Goal: Information Seeking & Learning: Understand process/instructions

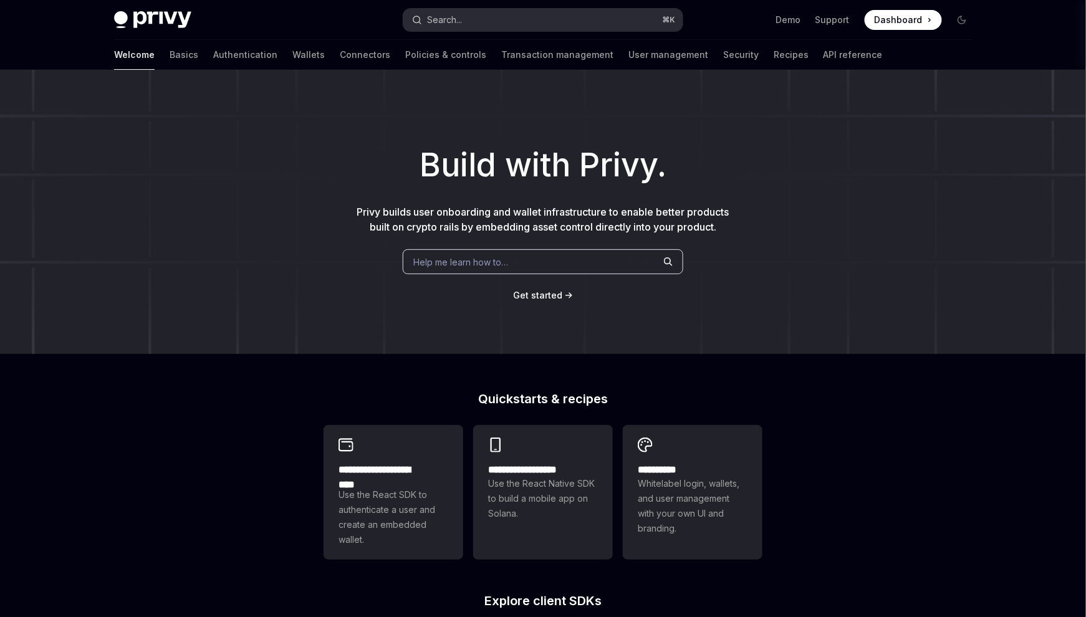
click at [493, 15] on button "Search... ⌘ K" at bounding box center [542, 20] width 279 height 22
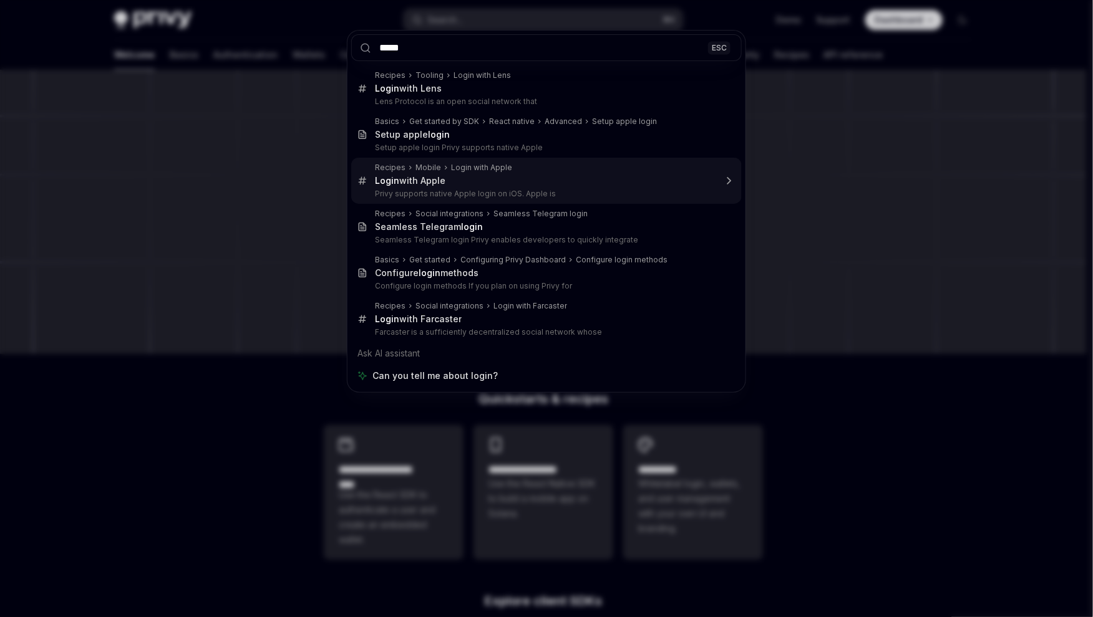
type input "*****"
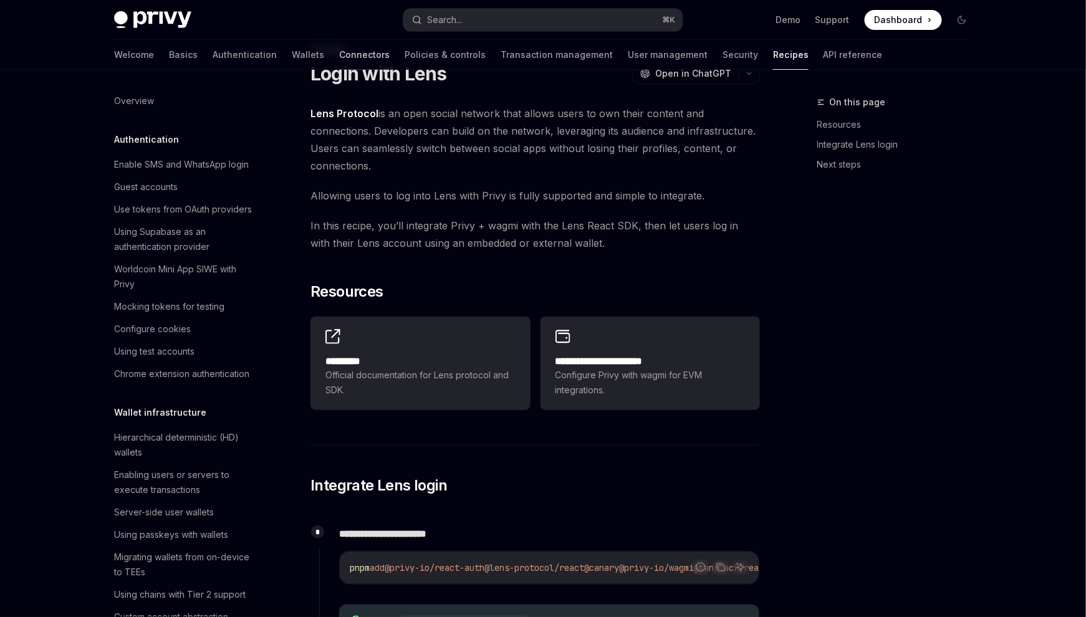
scroll to position [1079, 0]
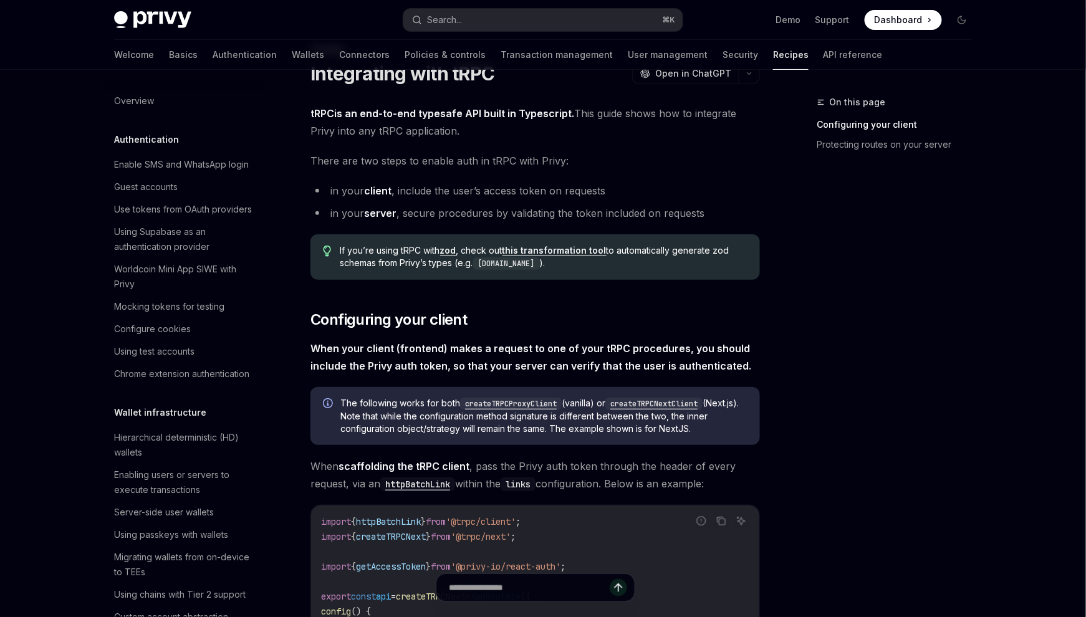
click at [309, 42] on div "Welcome Basics Authentication Wallets Connectors Policies & controls Transactio…" at bounding box center [498, 55] width 769 height 30
click at [434, 40] on link "Policies & controls" at bounding box center [445, 55] width 81 height 30
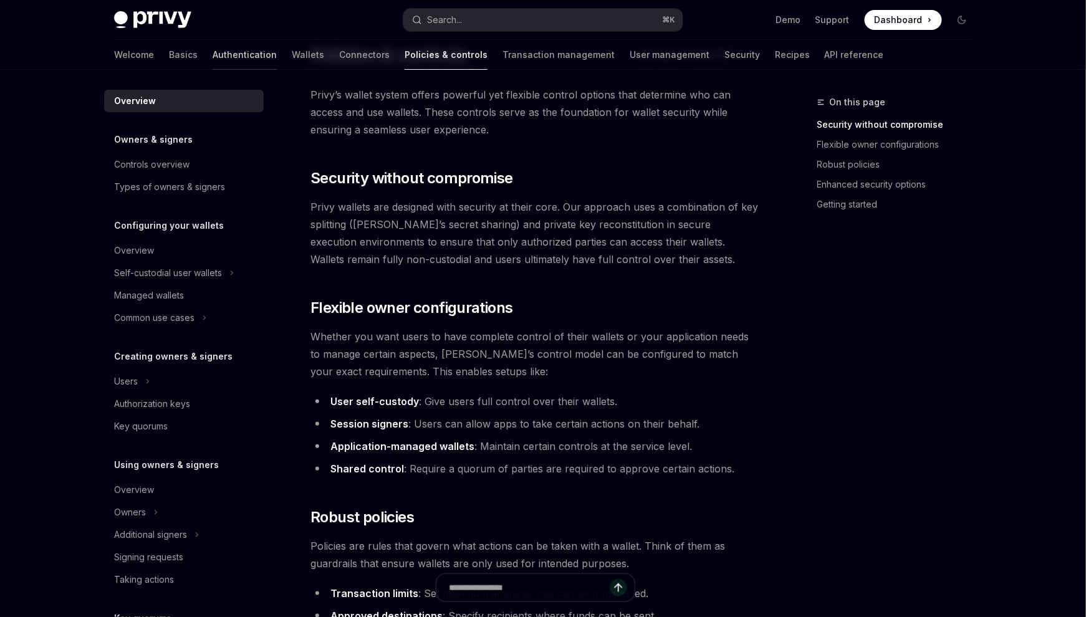
click at [277, 40] on link "Authentication" at bounding box center [245, 55] width 64 height 30
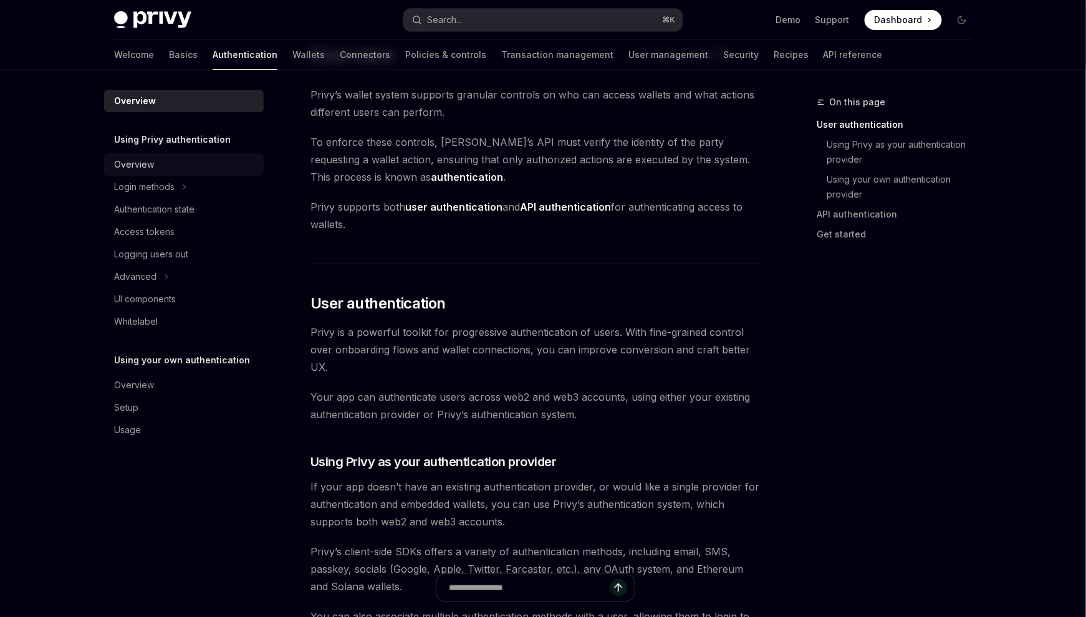
click at [251, 157] on div "Overview" at bounding box center [185, 164] width 142 height 15
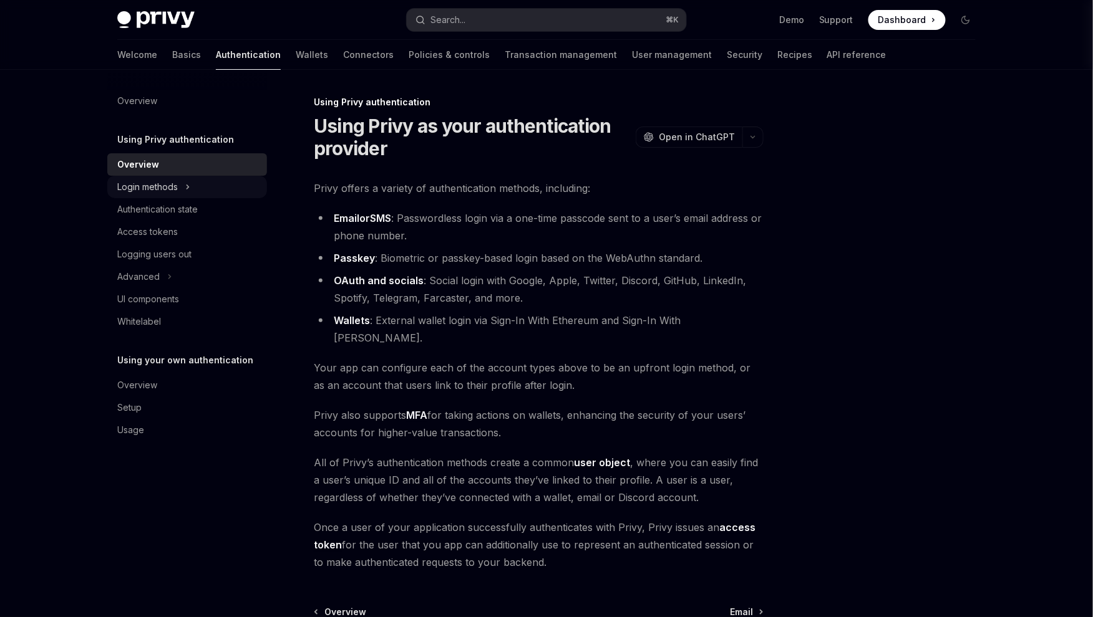
click at [178, 180] on div "Login methods" at bounding box center [147, 187] width 60 height 15
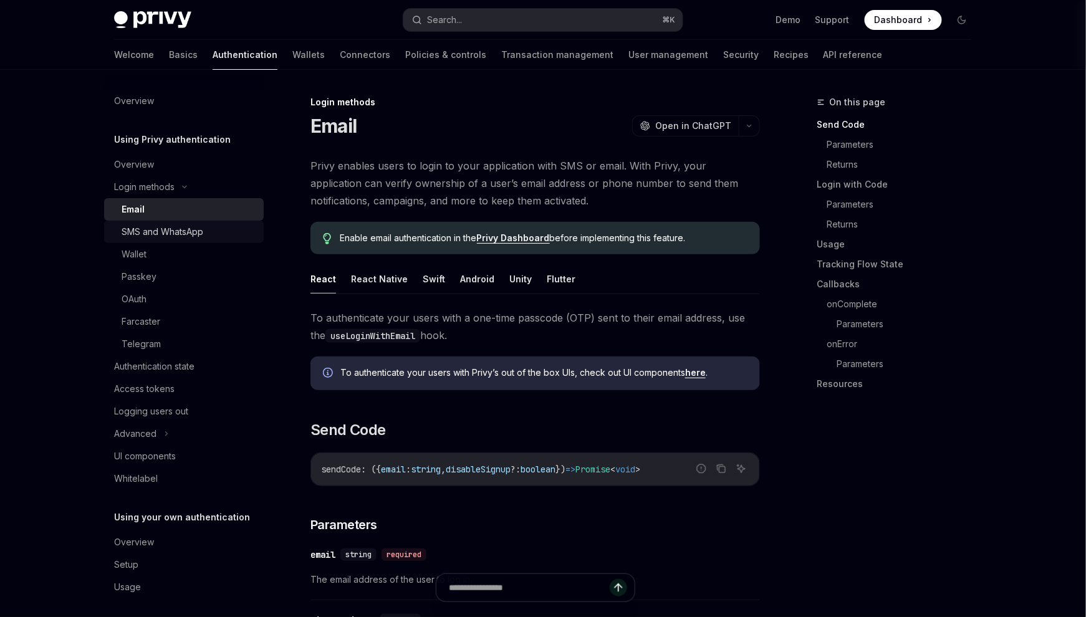
click at [203, 225] on div "SMS and WhatsApp" at bounding box center [163, 232] width 82 height 15
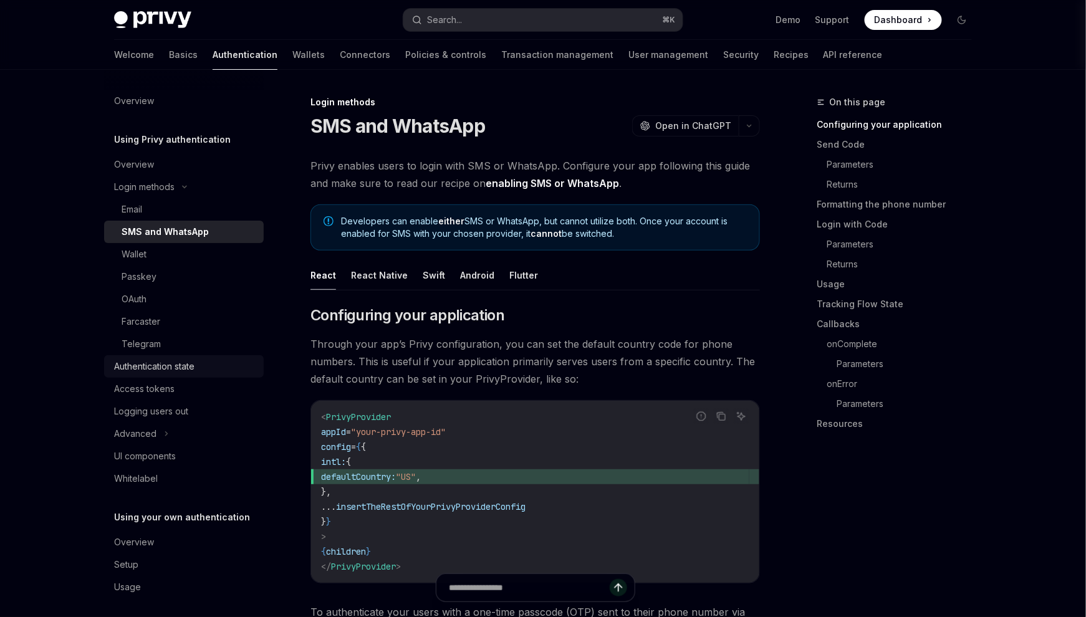
click at [195, 359] on div "Authentication state" at bounding box center [154, 366] width 80 height 15
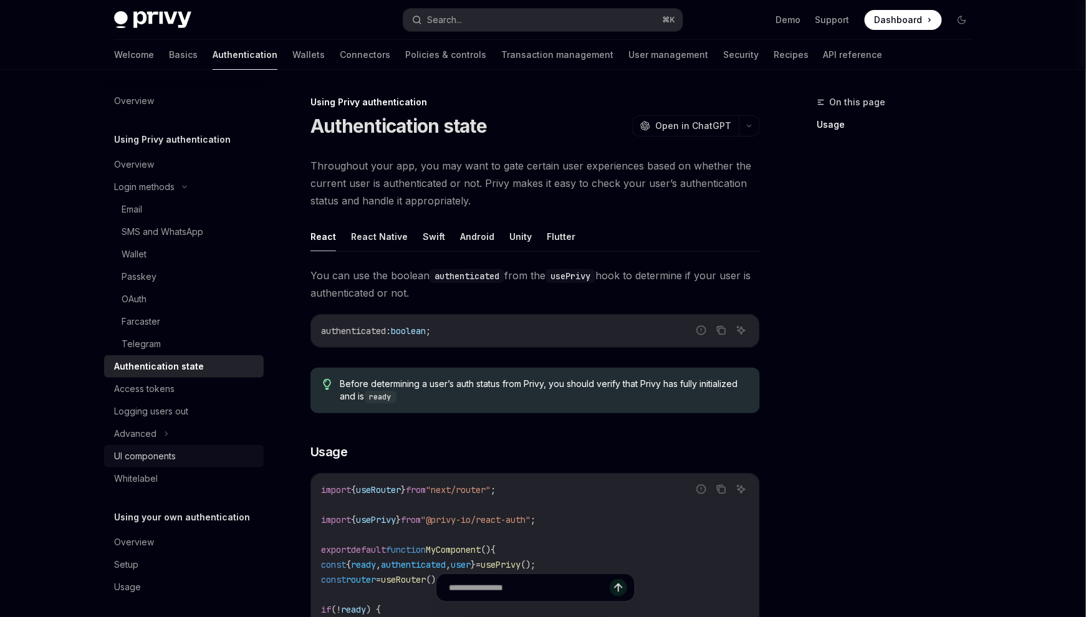
click at [176, 449] on div "UI components" at bounding box center [145, 456] width 62 height 15
type textarea "*"
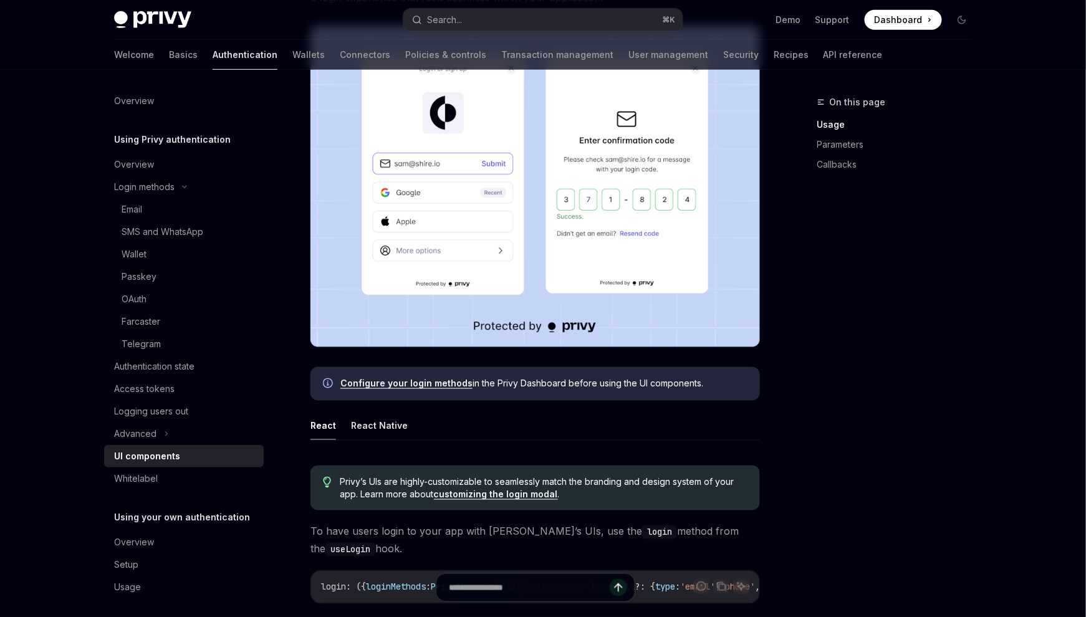
scroll to position [430, 0]
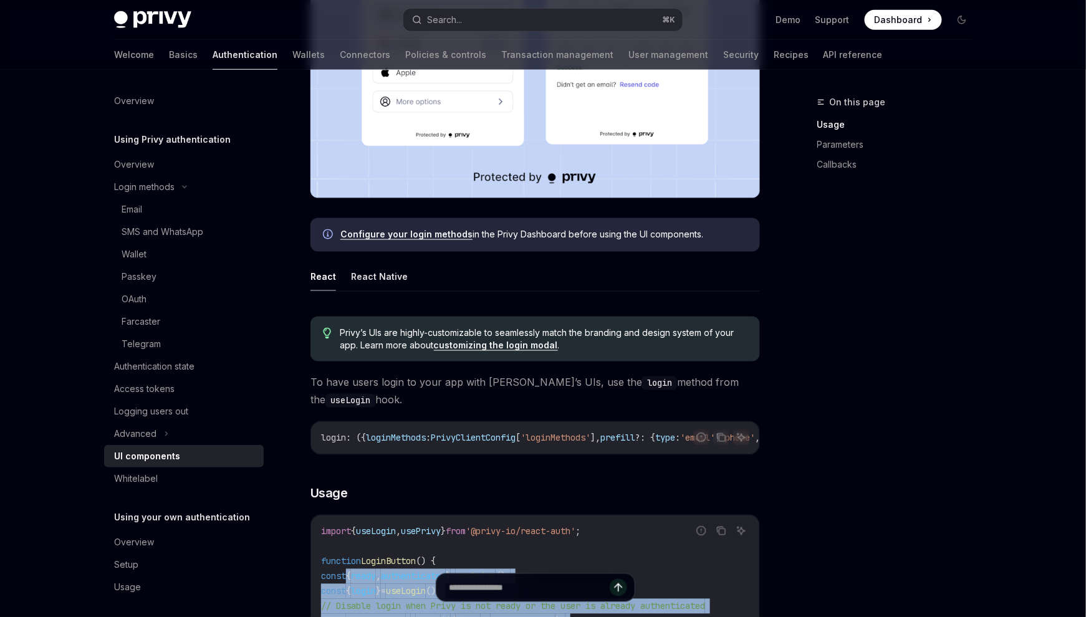
drag, startPoint x: 456, startPoint y: 443, endPoint x: 413, endPoint y: 326, distance: 125.1
click at [413, 524] on code "import { useLogin , usePrivy } from '@privy-io/react-auth' ; function LoginButt…" at bounding box center [535, 629] width 428 height 210
click at [478, 524] on code "import { useLogin , usePrivy } from '@privy-io/react-auth' ; function LoginButt…" at bounding box center [535, 629] width 428 height 210
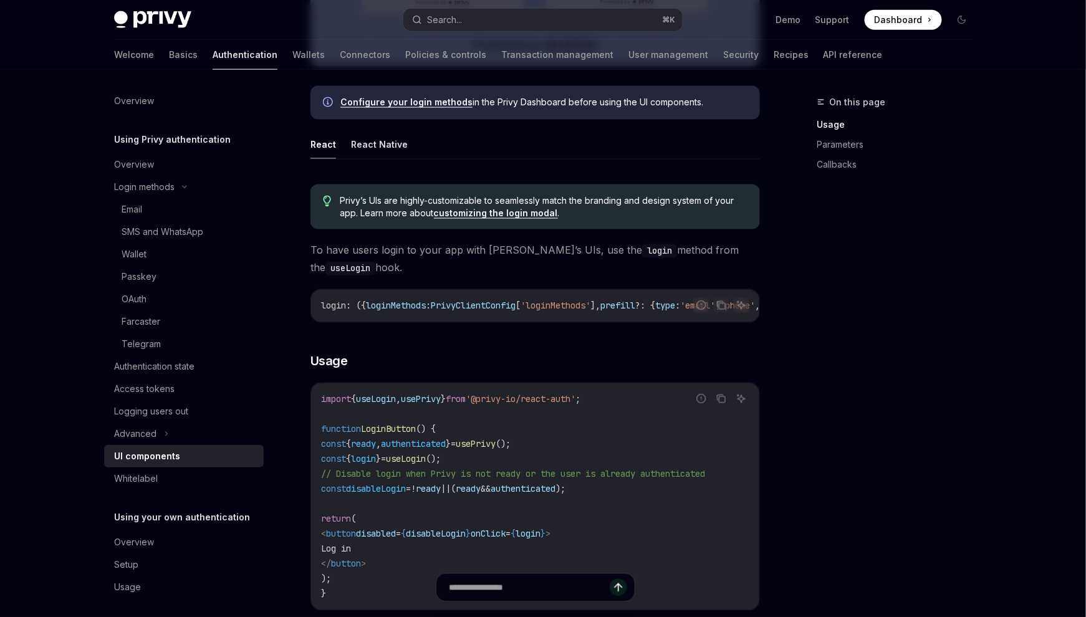
scroll to position [639, 0]
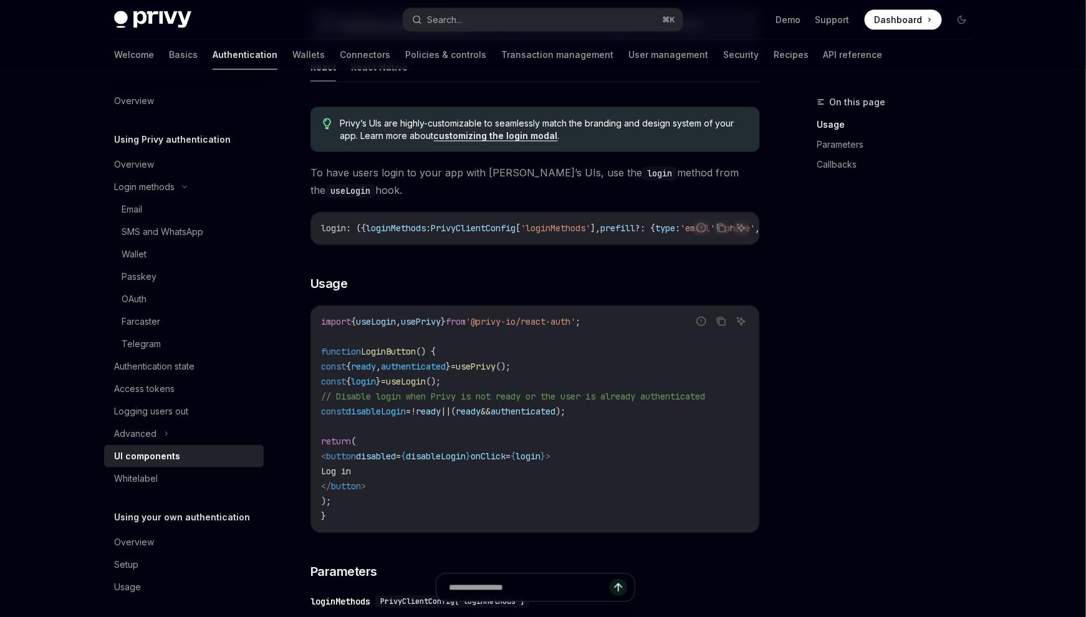
click at [485, 315] on code "import { useLogin , usePrivy } from '@privy-io/react-auth' ; function LoginButt…" at bounding box center [535, 420] width 428 height 210
click at [446, 362] on span "authenticated" at bounding box center [413, 367] width 65 height 11
click at [376, 377] on span "login" at bounding box center [363, 382] width 25 height 11
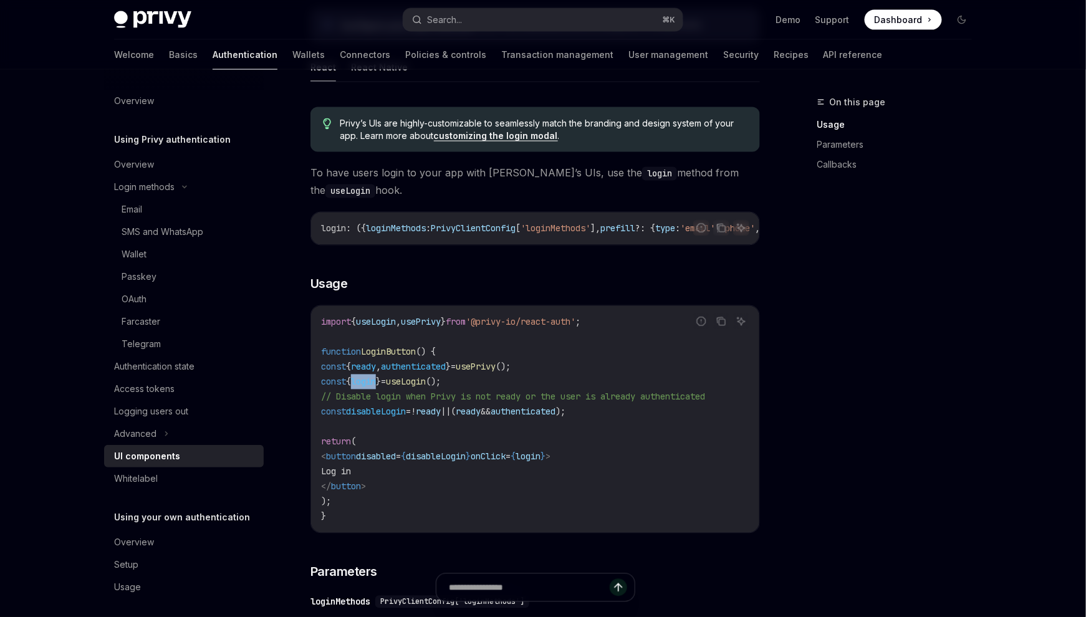
click at [376, 377] on span "login" at bounding box center [363, 382] width 25 height 11
click at [426, 377] on span "useLogin" at bounding box center [406, 382] width 40 height 11
copy span "useLogin"
click at [510, 9] on button "Search... ⌘ K" at bounding box center [542, 20] width 279 height 22
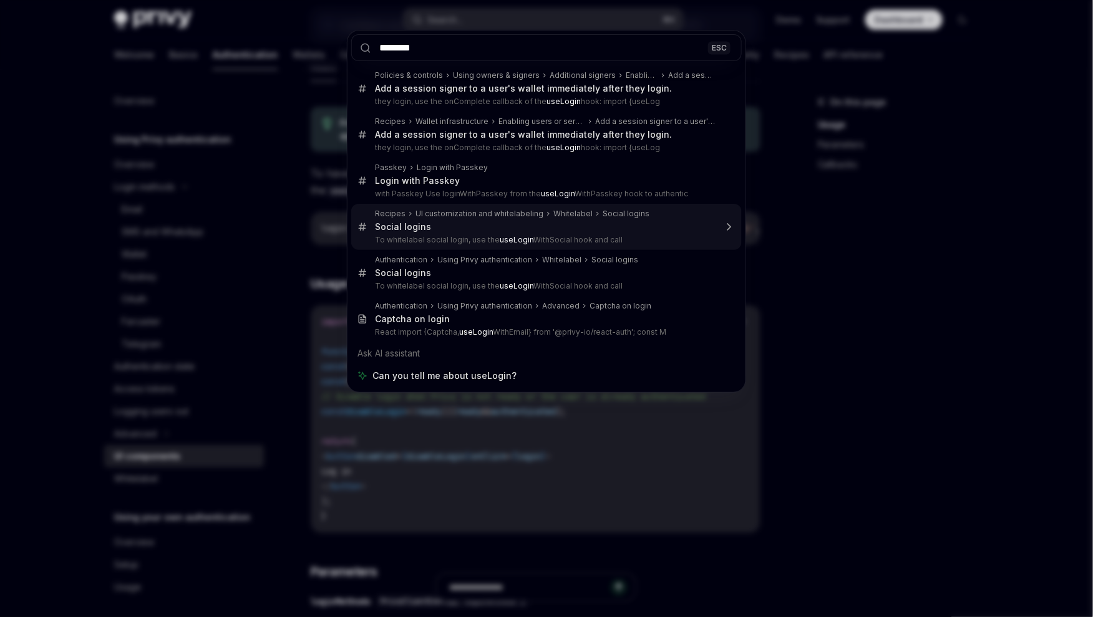
type input "********"
click at [766, 191] on div "******** ESC Policies & controls Using owners & signers Additional signers Enab…" at bounding box center [546, 308] width 1093 height 617
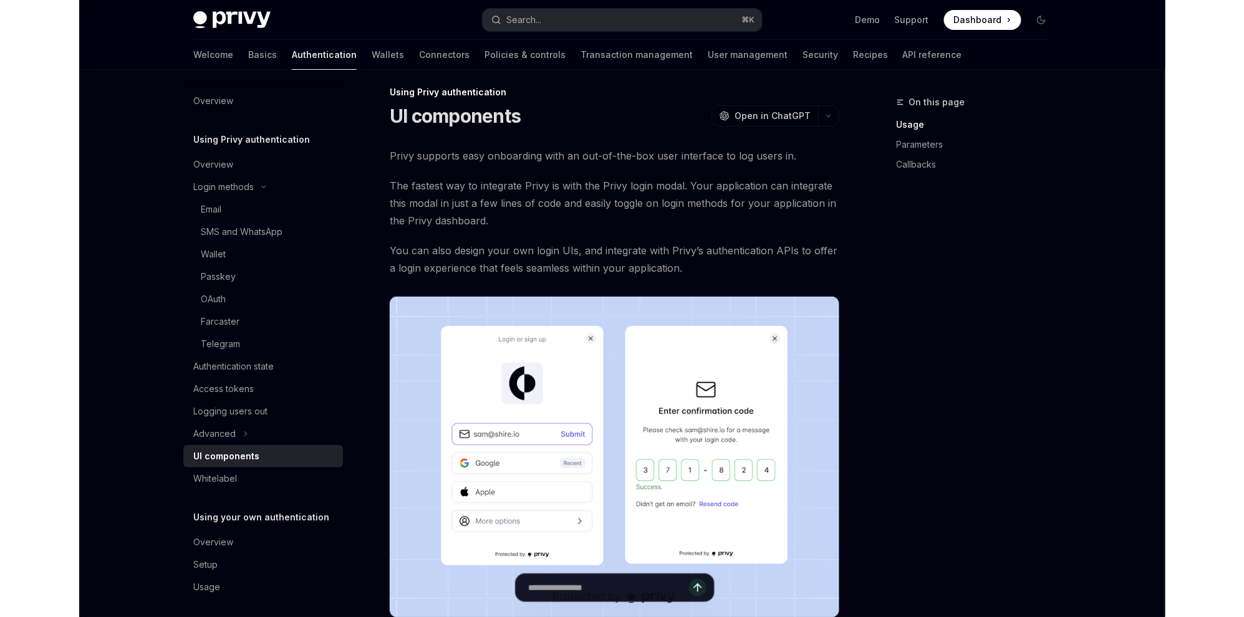
scroll to position [0, 0]
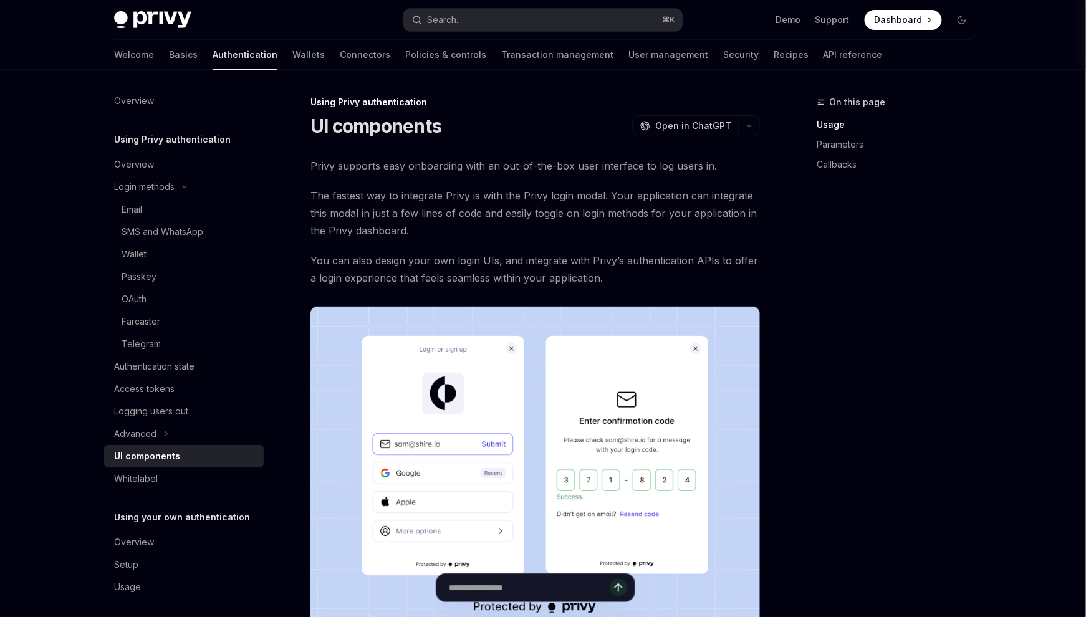
click at [432, 157] on span "Privy supports easy onboarding with an out-of-the-box user interface to log use…" at bounding box center [536, 165] width 450 height 17
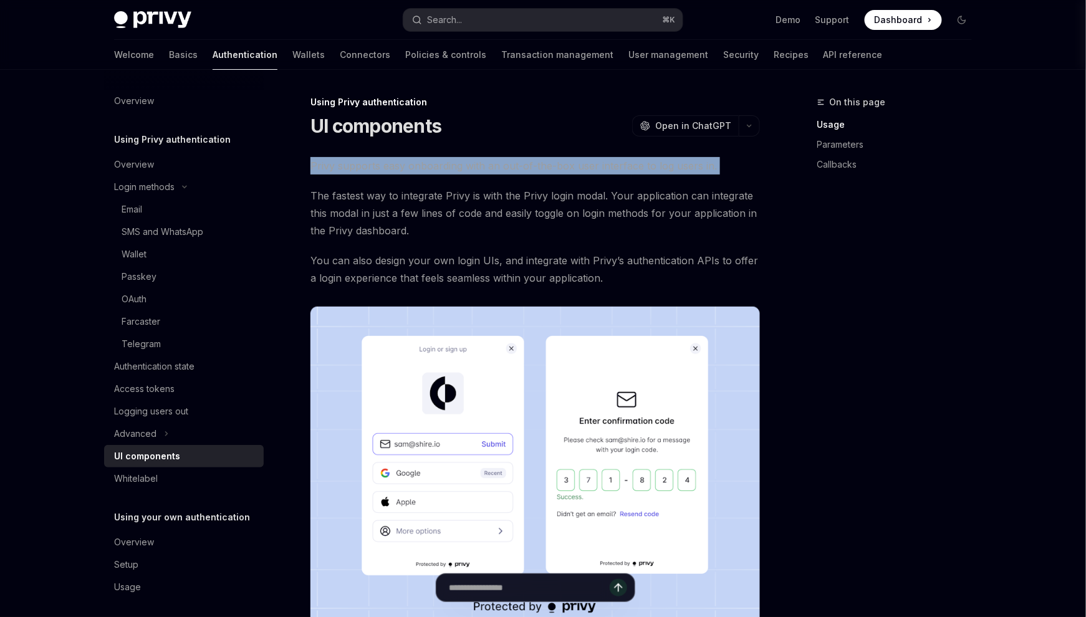
click at [432, 157] on span "Privy supports easy onboarding with an out-of-the-box user interface to log use…" at bounding box center [536, 165] width 450 height 17
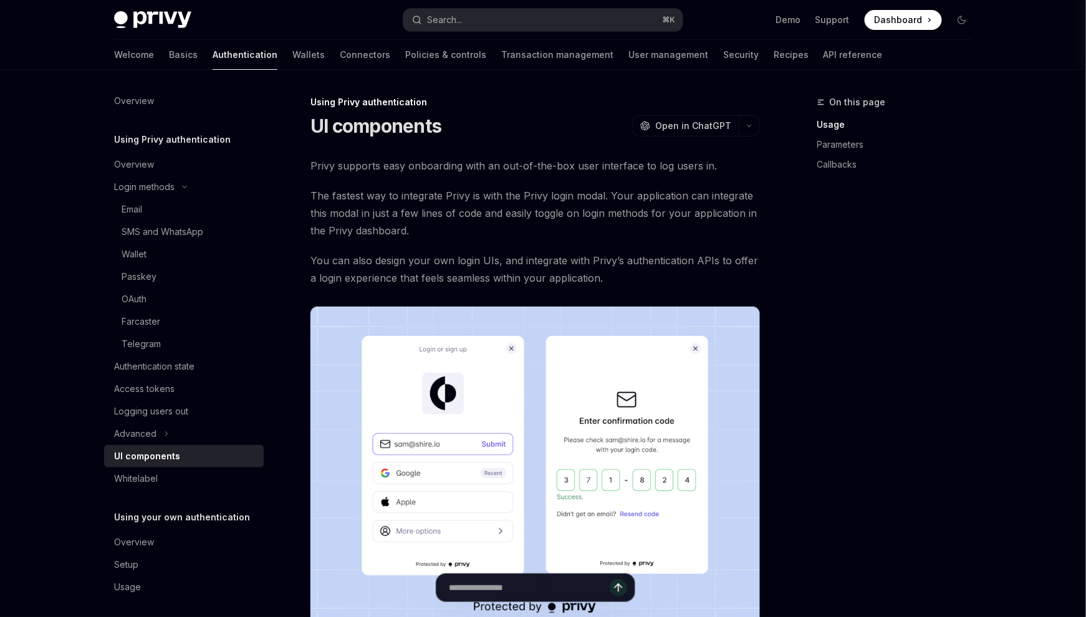
click at [637, 187] on span "The fastest way to integrate Privy is with the Privy login modal. Your applicat…" at bounding box center [536, 213] width 450 height 52
click at [635, 187] on span "The fastest way to integrate Privy is with the Privy login modal. Your applicat…" at bounding box center [536, 213] width 450 height 52
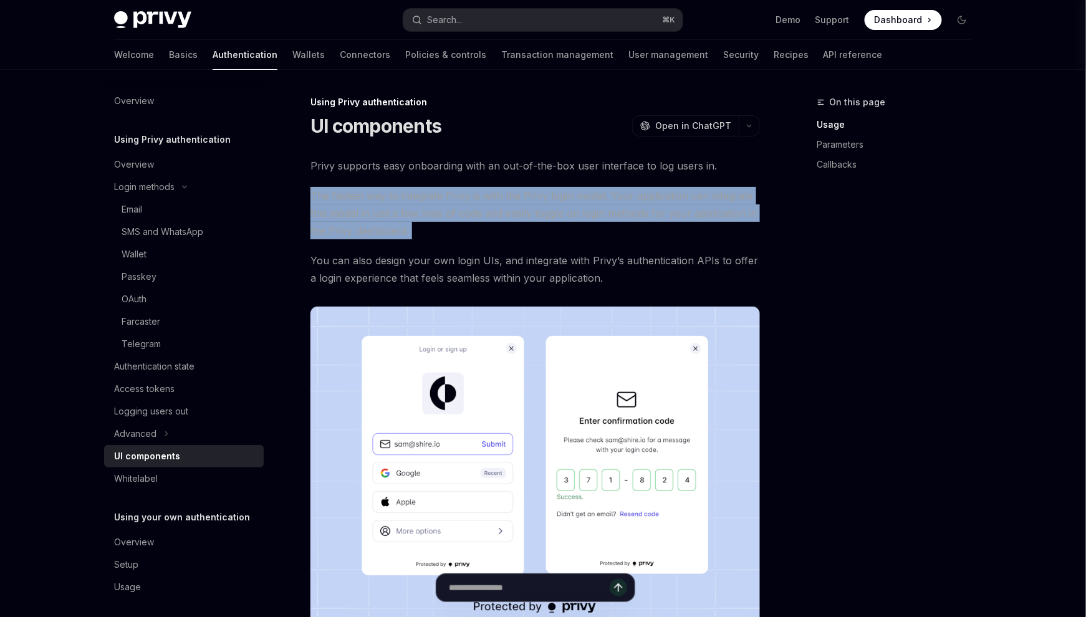
click at [635, 187] on span "The fastest way to integrate Privy is with the Privy login modal. Your applicat…" at bounding box center [536, 213] width 450 height 52
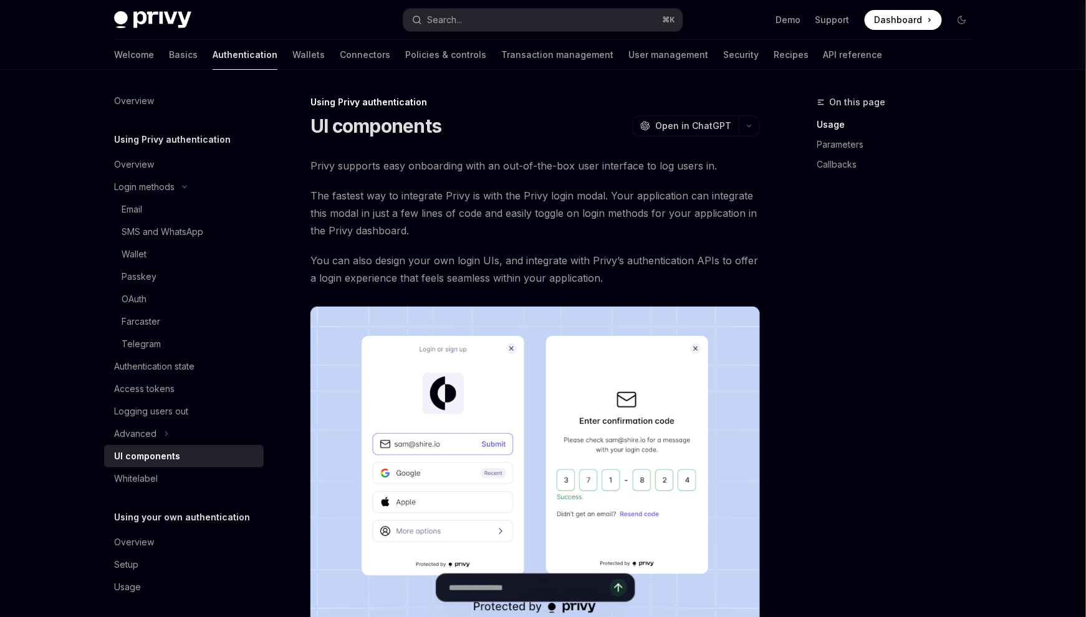
click at [804, 202] on div "On this page Usage Parameters Callbacks" at bounding box center [888, 356] width 190 height 523
click at [572, 187] on span "The fastest way to integrate Privy is with the Privy login modal. Your applicat…" at bounding box center [536, 213] width 450 height 52
click at [528, 252] on span "You can also design your own login UIs, and integrate with Privy’s authenticati…" at bounding box center [536, 269] width 450 height 35
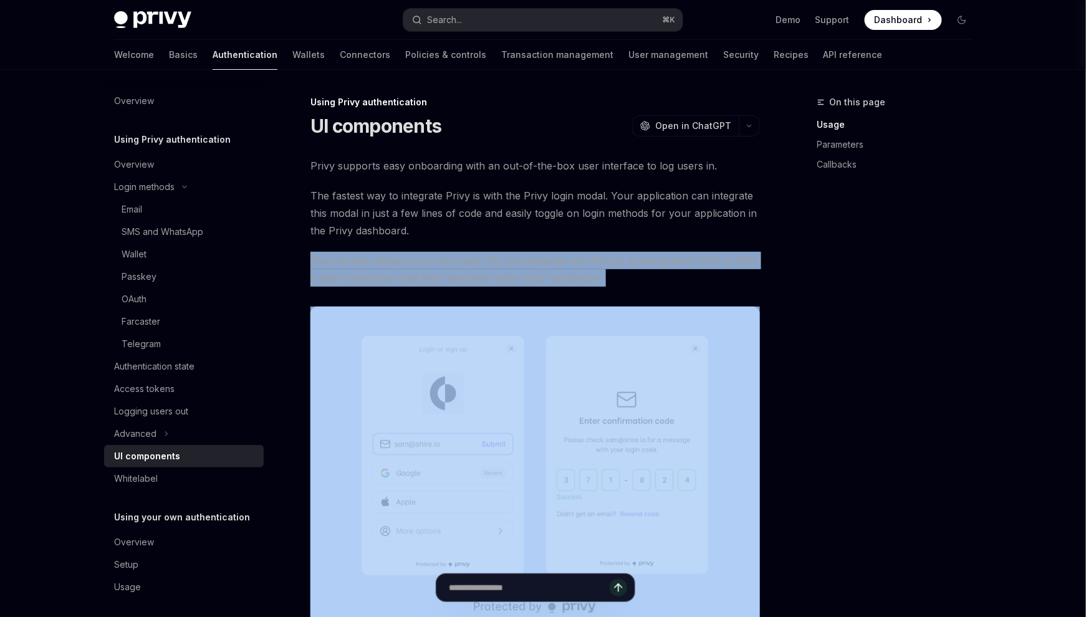
click at [528, 252] on span "You can also design your own login UIs, and integrate with Privy’s authenticati…" at bounding box center [536, 269] width 450 height 35
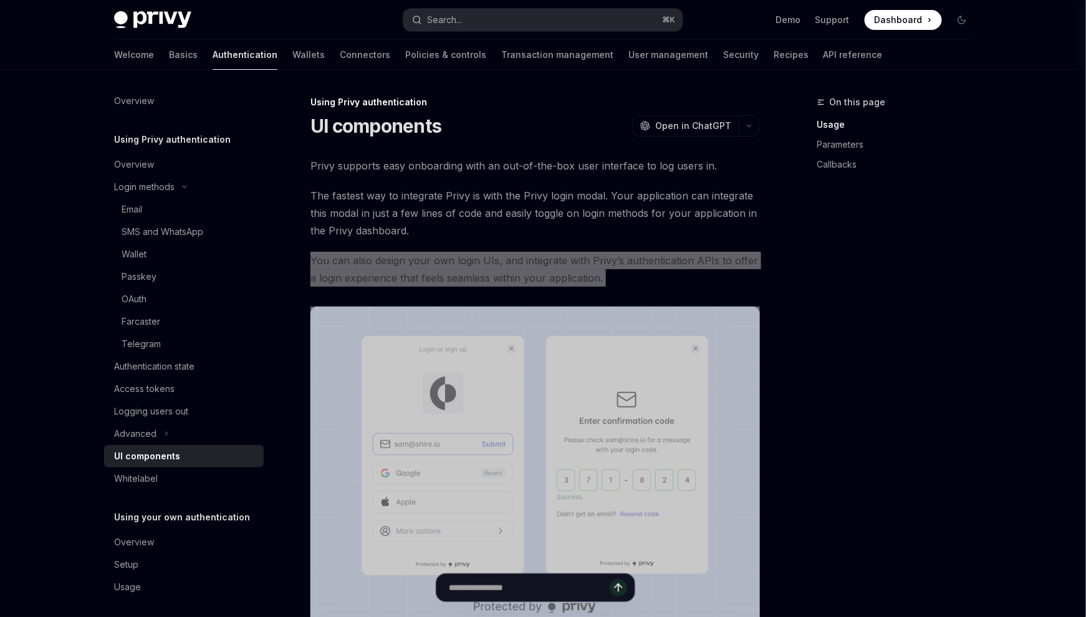
type textarea "*"
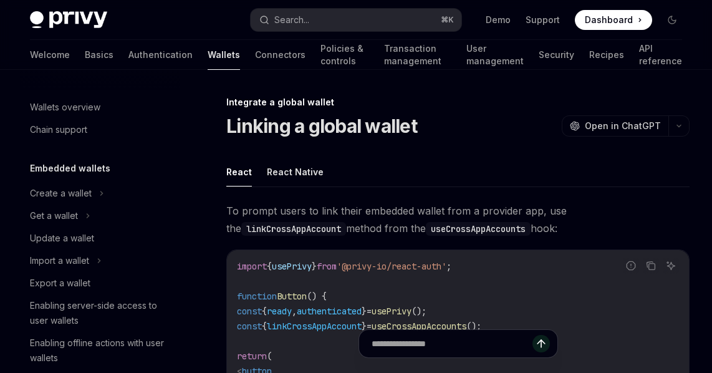
scroll to position [593, 0]
